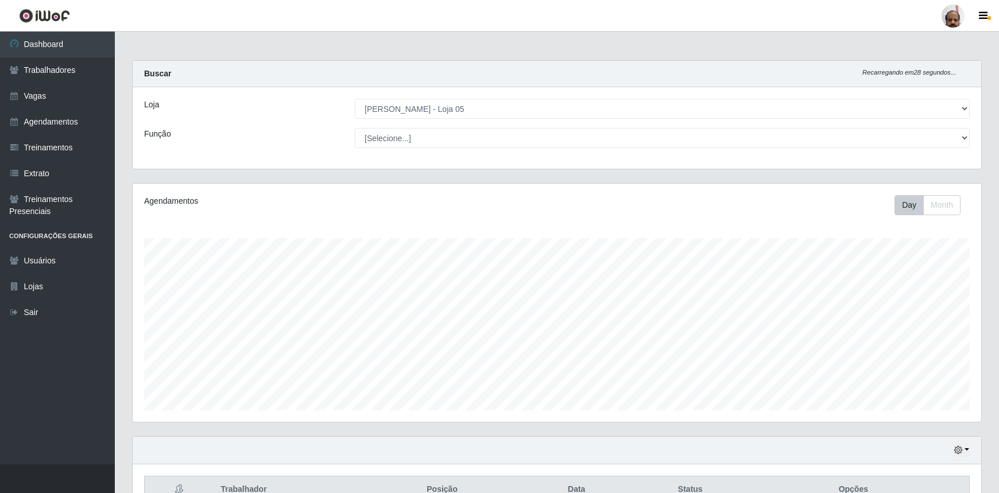
select select "252"
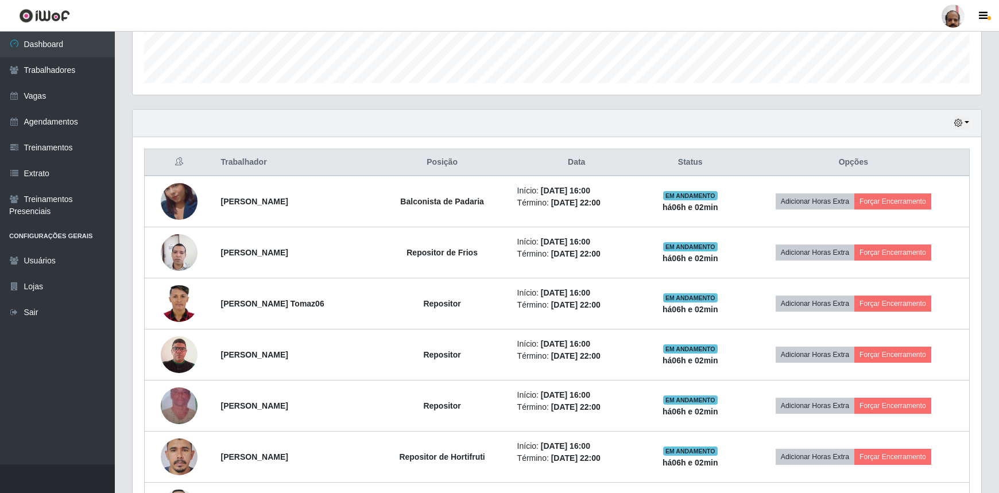
scroll to position [365, 0]
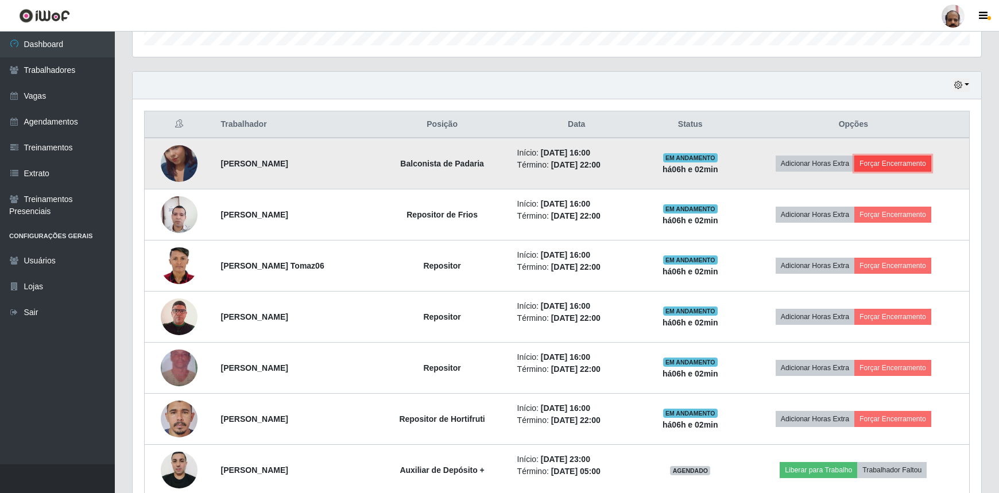
click at [899, 163] on button "Forçar Encerramento" at bounding box center [892, 164] width 77 height 16
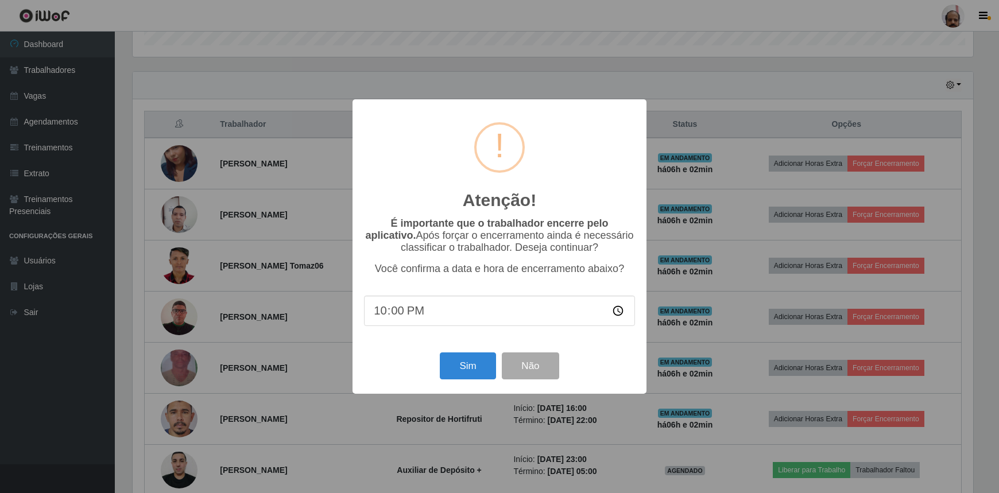
scroll to position [238, 844]
click at [462, 373] on button "Sim" at bounding box center [470, 366] width 56 height 27
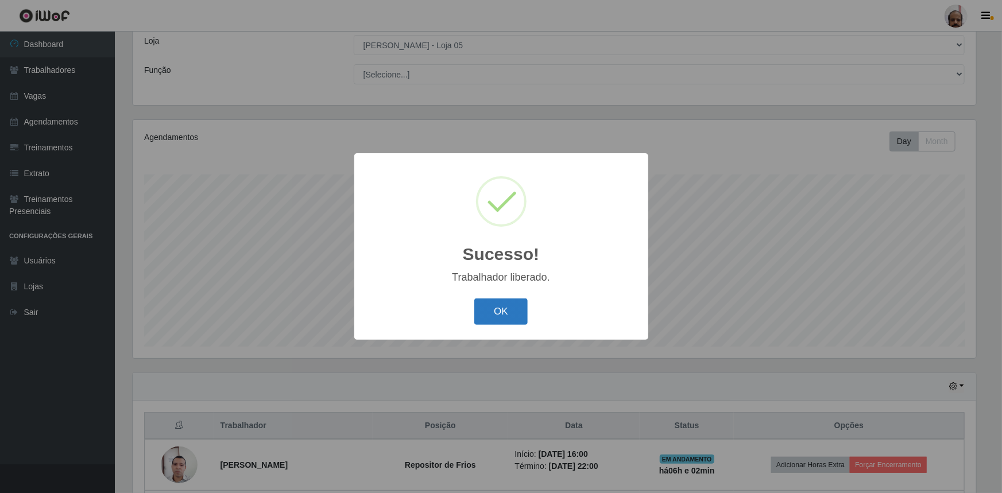
click at [517, 304] on button "OK" at bounding box center [500, 312] width 53 height 27
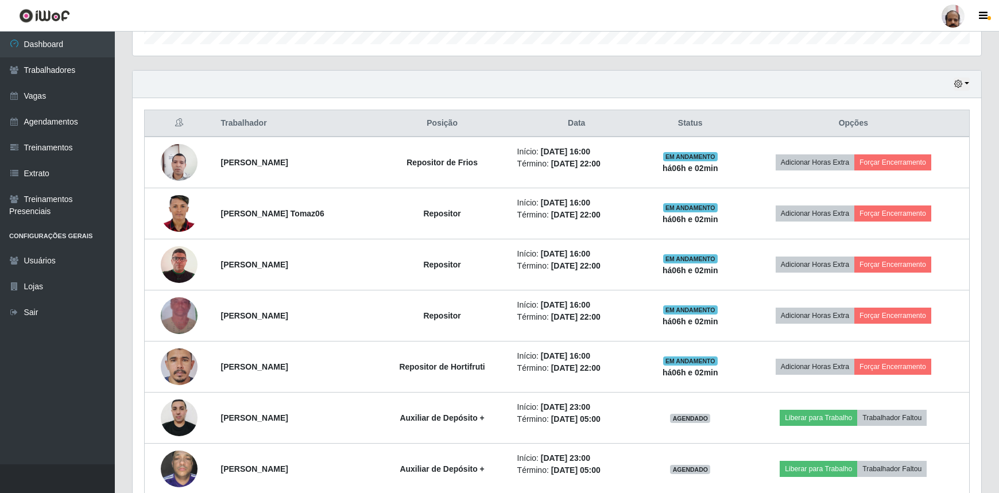
scroll to position [377, 0]
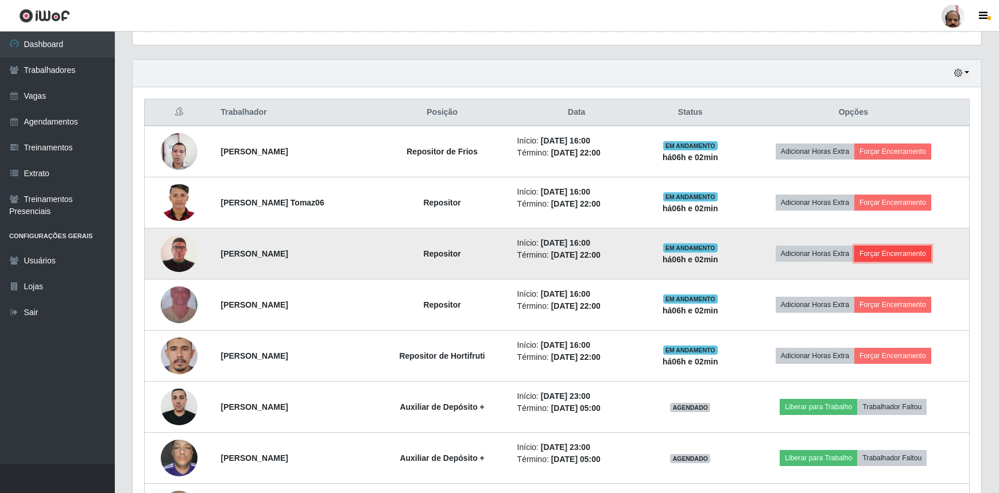
click at [897, 254] on button "Forçar Encerramento" at bounding box center [892, 254] width 77 height 16
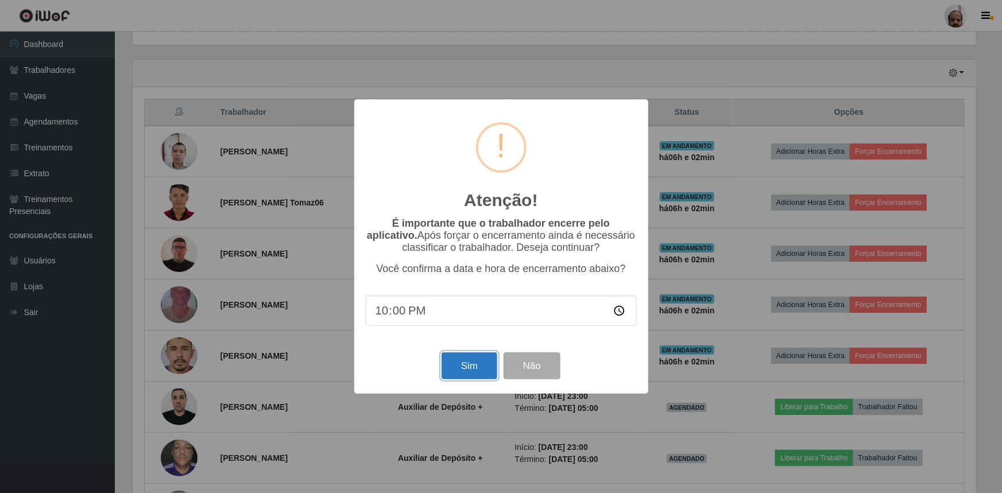
click at [483, 367] on button "Sim" at bounding box center [470, 366] width 56 height 27
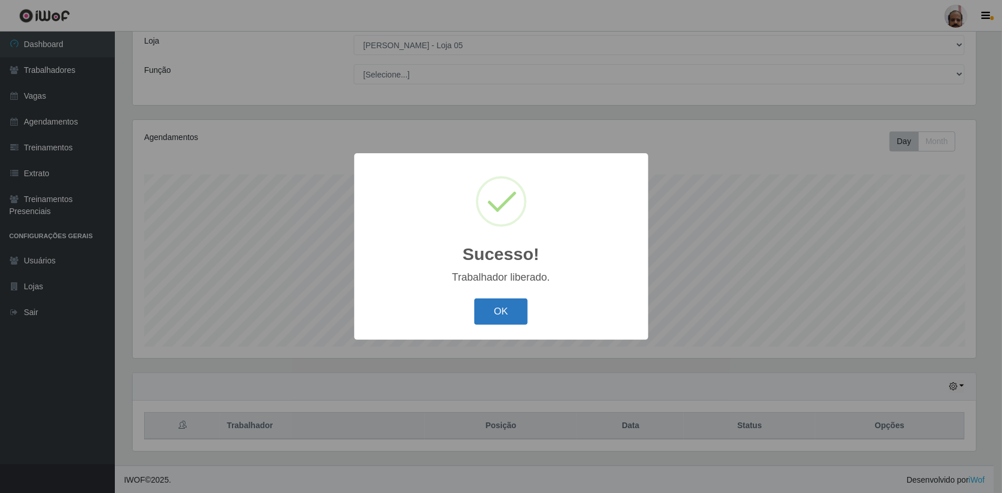
click at [512, 315] on button "OK" at bounding box center [500, 312] width 53 height 27
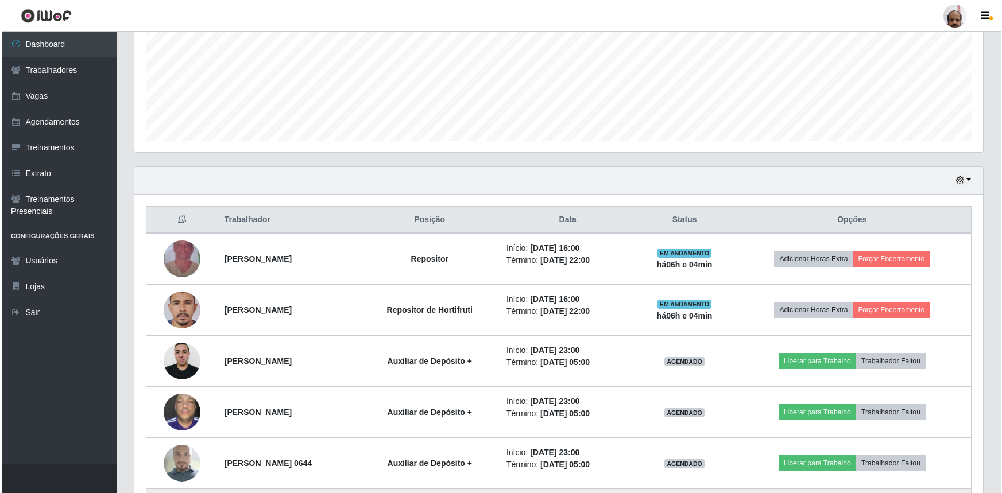
scroll to position [252, 0]
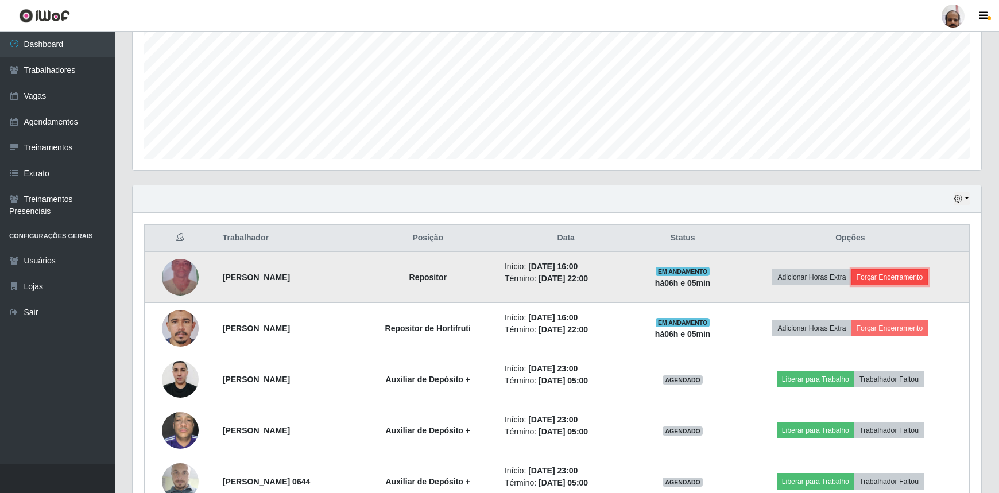
click at [888, 279] on button "Forçar Encerramento" at bounding box center [890, 277] width 77 height 16
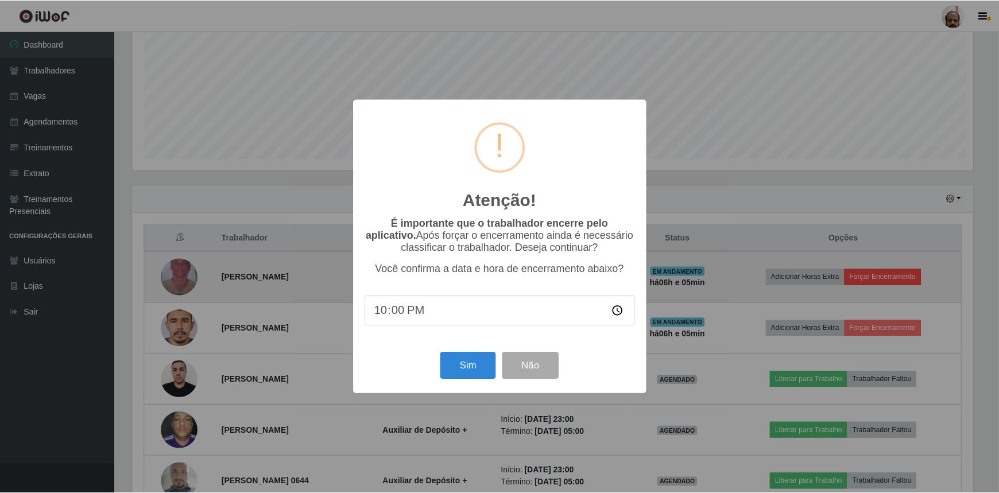
scroll to position [238, 844]
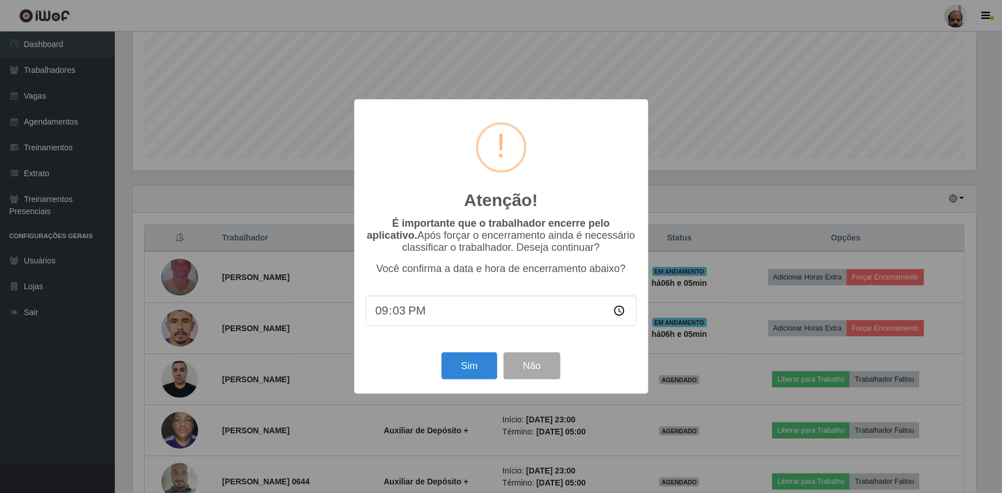
type input "21:30"
click at [469, 372] on button "Sim" at bounding box center [470, 366] width 56 height 27
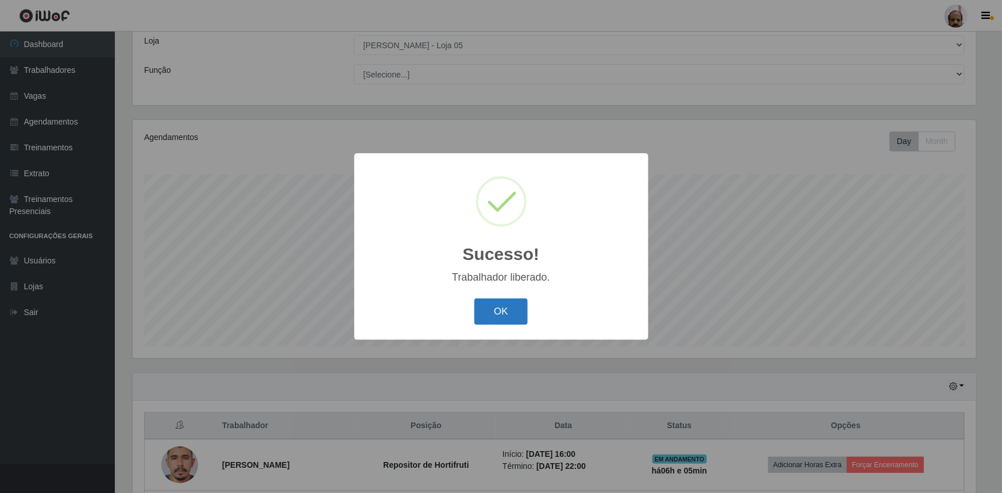
click at [500, 311] on button "OK" at bounding box center [500, 312] width 53 height 27
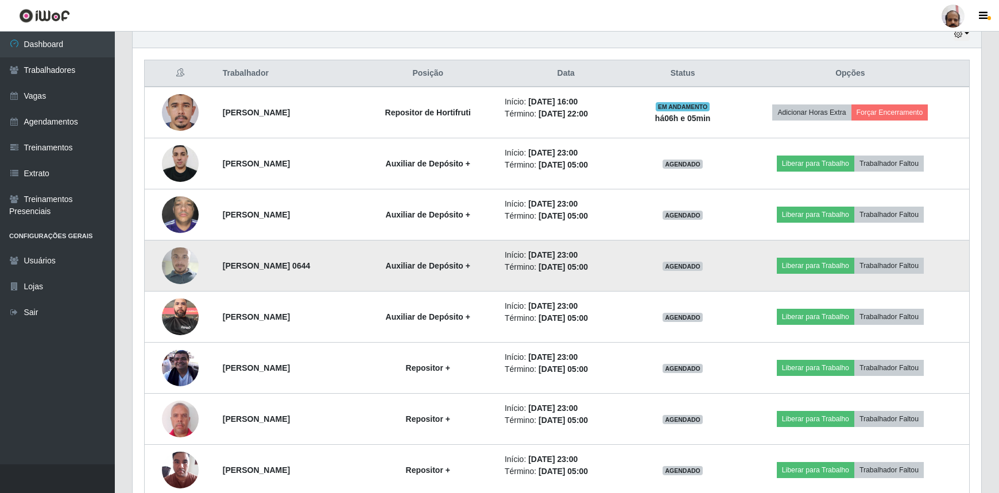
scroll to position [430, 0]
